Goal: Task Accomplishment & Management: Manage account settings

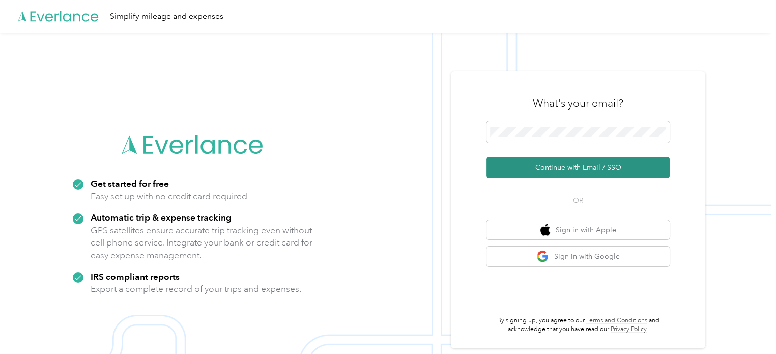
click at [554, 169] on button "Continue with Email / SSO" at bounding box center [577, 167] width 183 height 21
